Goal: Information Seeking & Learning: Learn about a topic

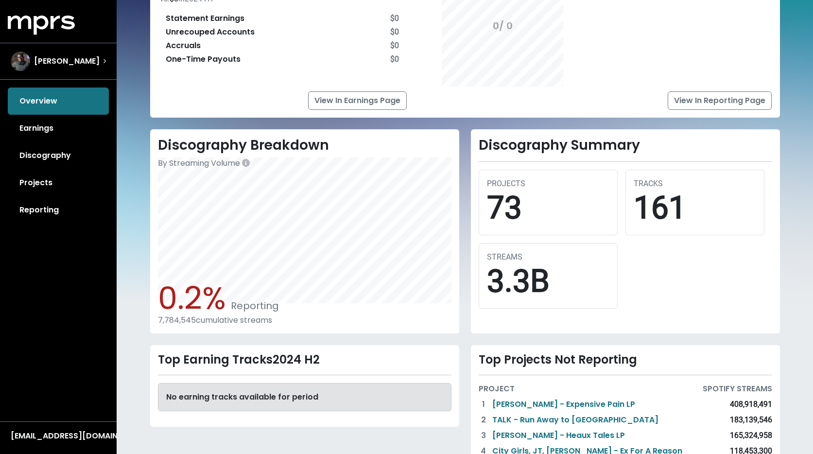
scroll to position [35, 0]
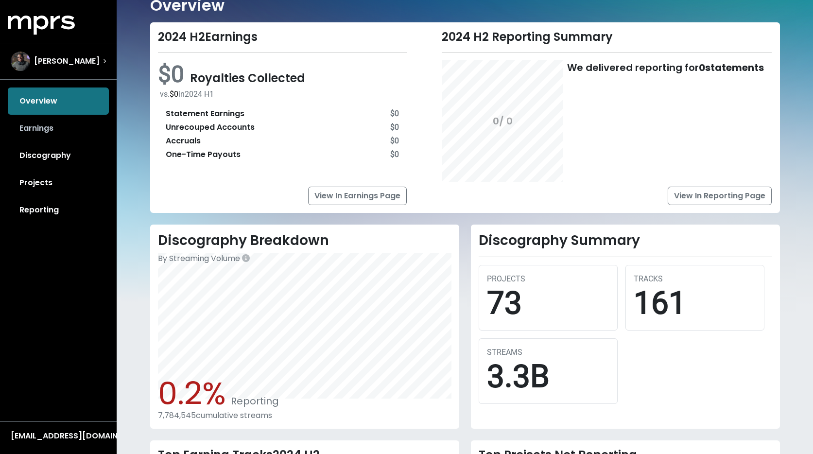
click at [97, 132] on link "Earnings" at bounding box center [58, 128] width 101 height 27
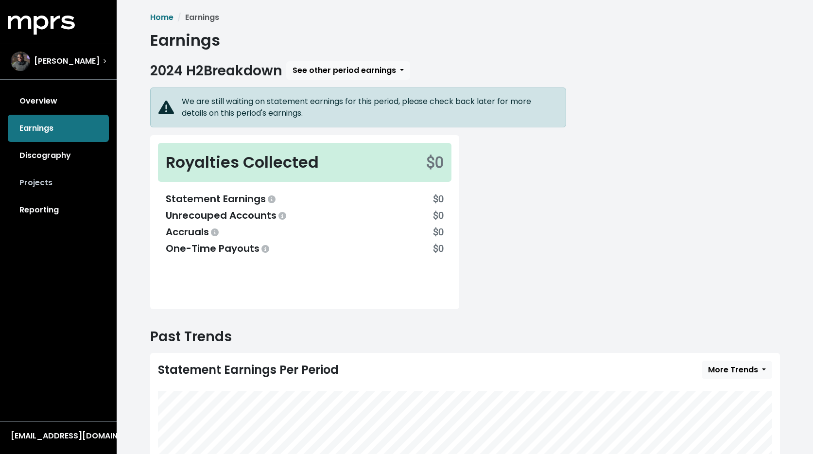
click at [42, 194] on link "Projects" at bounding box center [58, 182] width 101 height 27
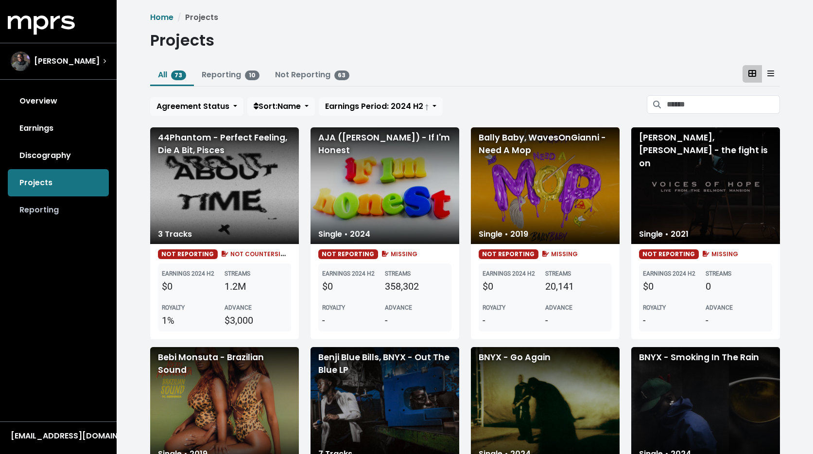
click at [46, 213] on link "Reporting" at bounding box center [58, 209] width 101 height 27
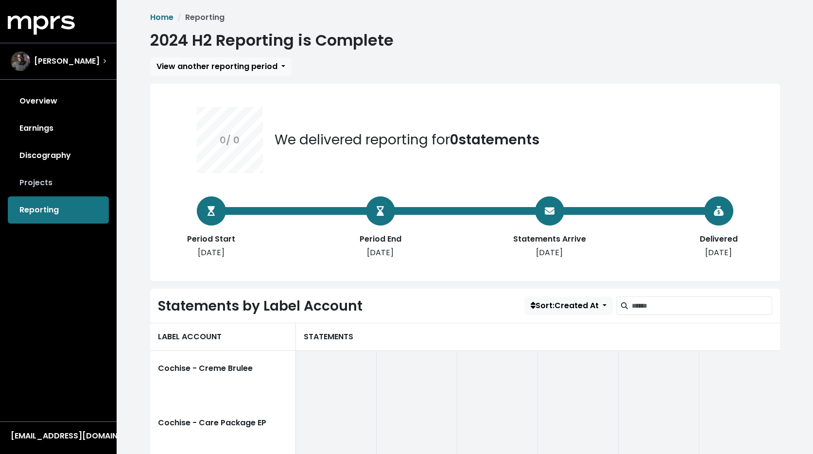
click at [41, 179] on link "Projects" at bounding box center [58, 182] width 101 height 27
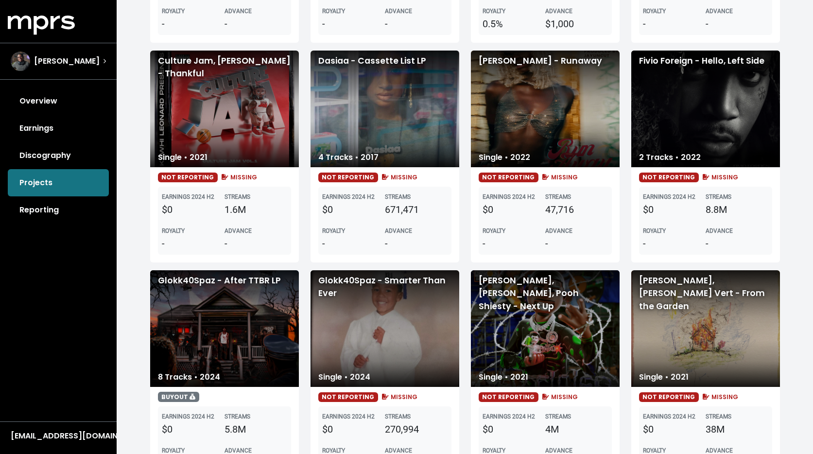
scroll to position [1484, 0]
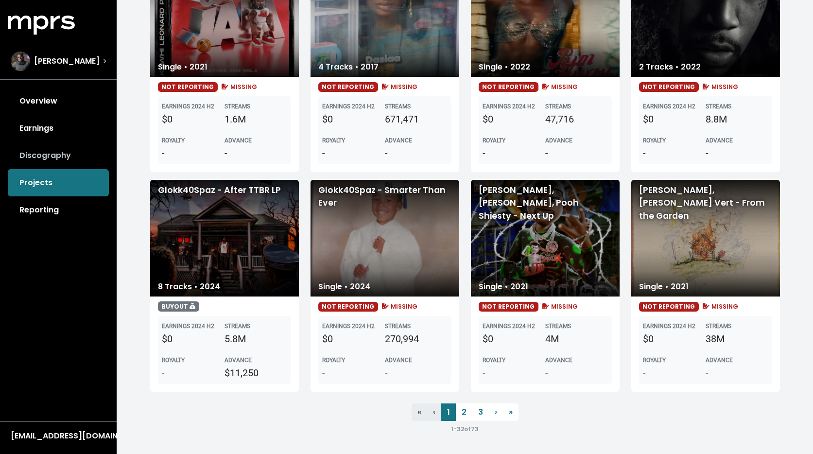
click at [40, 162] on link "Discography" at bounding box center [58, 155] width 101 height 27
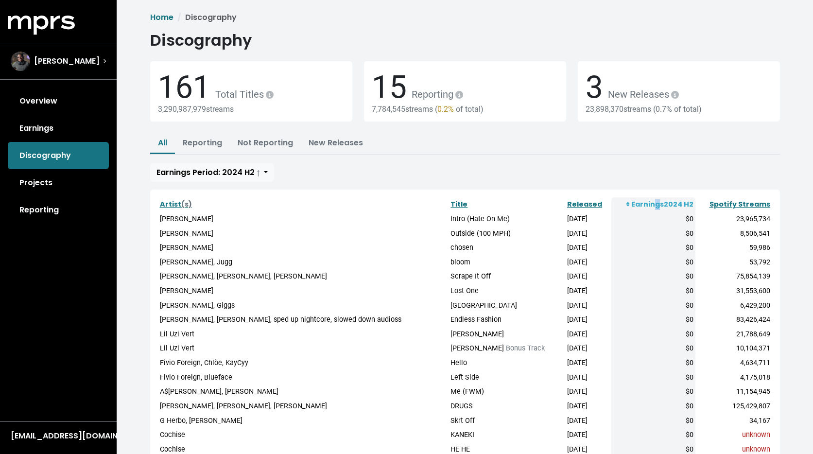
click at [649, 200] on th "Earnings 2024 H2" at bounding box center [653, 204] width 84 height 15
click at [625, 205] on th "Earnings 2024 H2" at bounding box center [653, 204] width 84 height 15
click at [626, 205] on icon at bounding box center [627, 204] width 3 height 4
click at [746, 206] on link "Spotify Streams" at bounding box center [739, 204] width 61 height 10
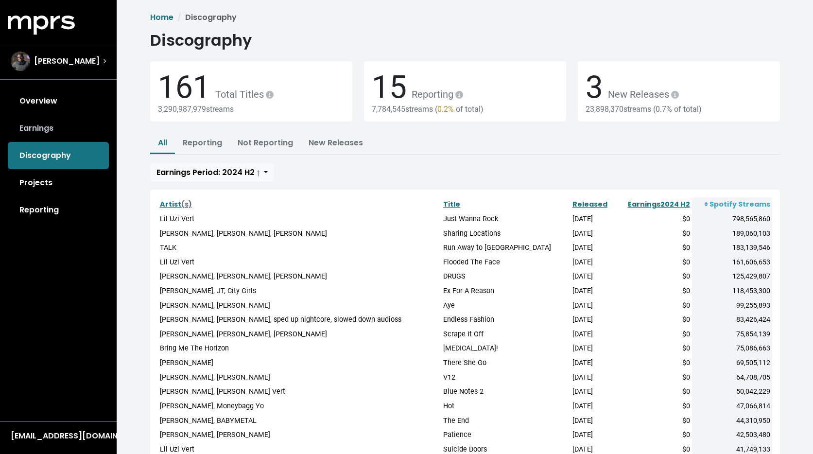
click at [56, 132] on link "Earnings" at bounding box center [58, 128] width 101 height 27
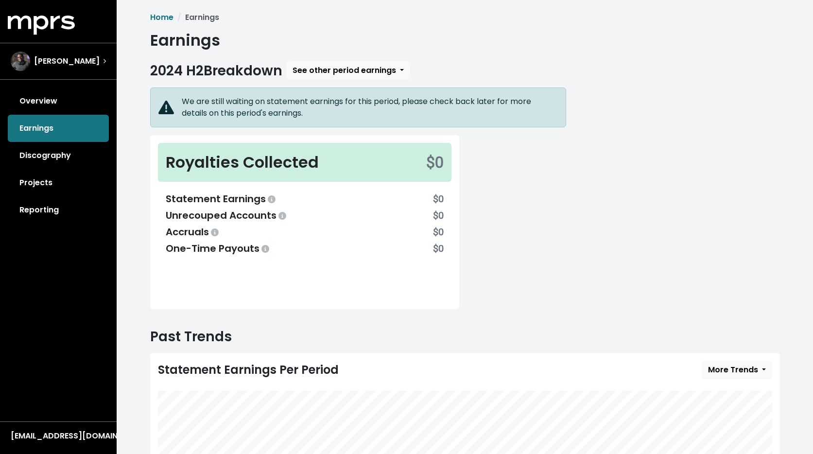
click at [38, 116] on div "Overview Earnings Discography Projects Reporting" at bounding box center [58, 155] width 117 height 136
click at [38, 111] on link "Overview" at bounding box center [58, 100] width 101 height 27
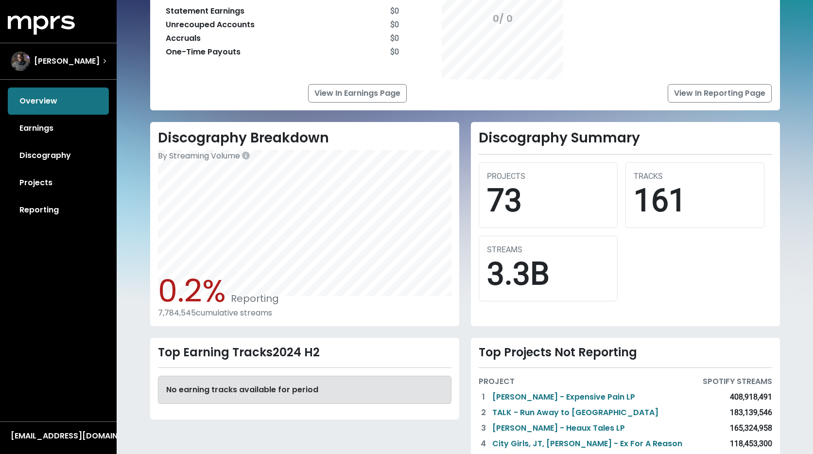
scroll to position [136, 0]
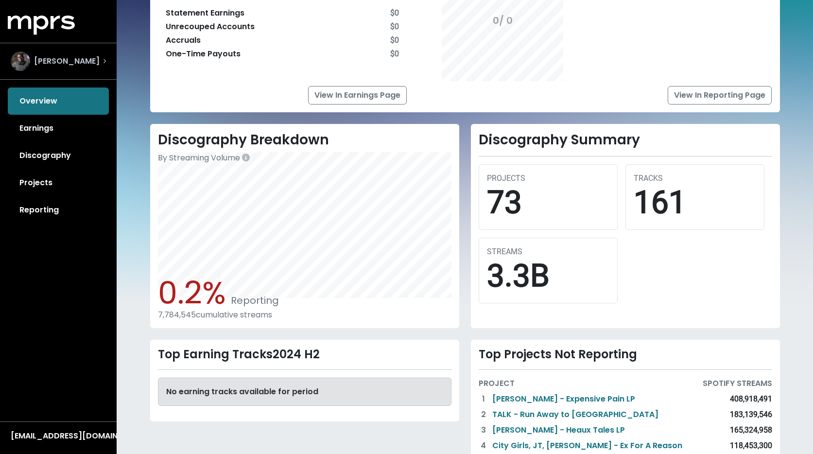
click at [64, 58] on span "[PERSON_NAME]" at bounding box center [67, 61] width 66 height 12
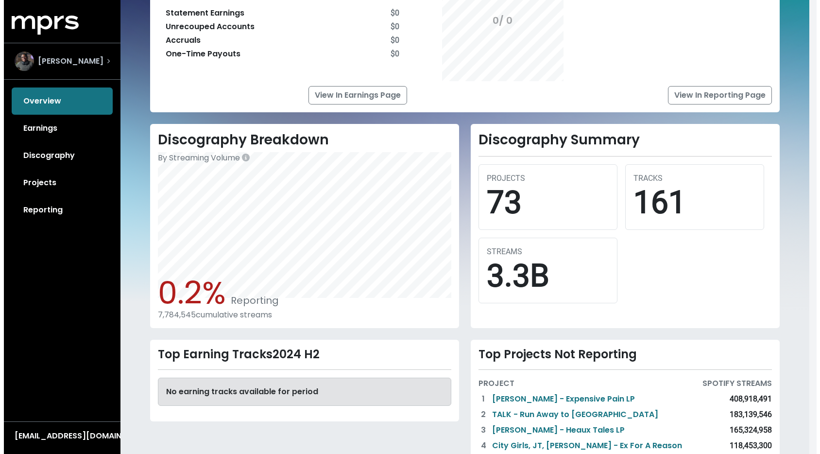
scroll to position [134, 0]
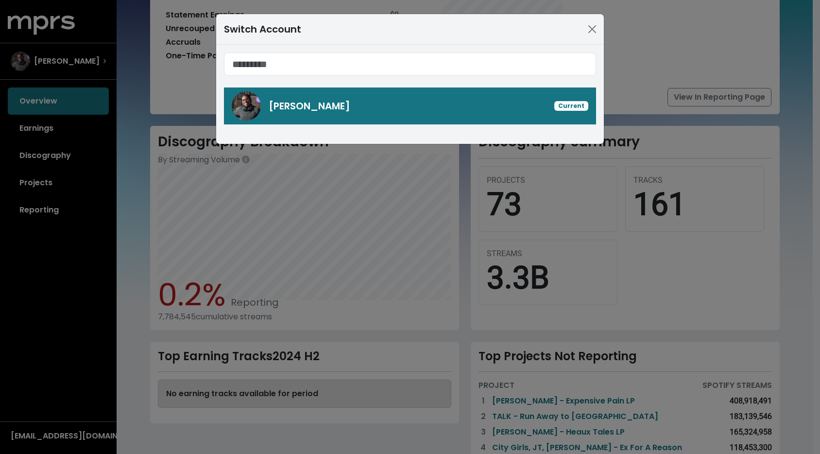
click at [225, 80] on span "[PERSON_NAME] Current" at bounding box center [410, 88] width 372 height 72
